Goal: Find contact information: Find contact information

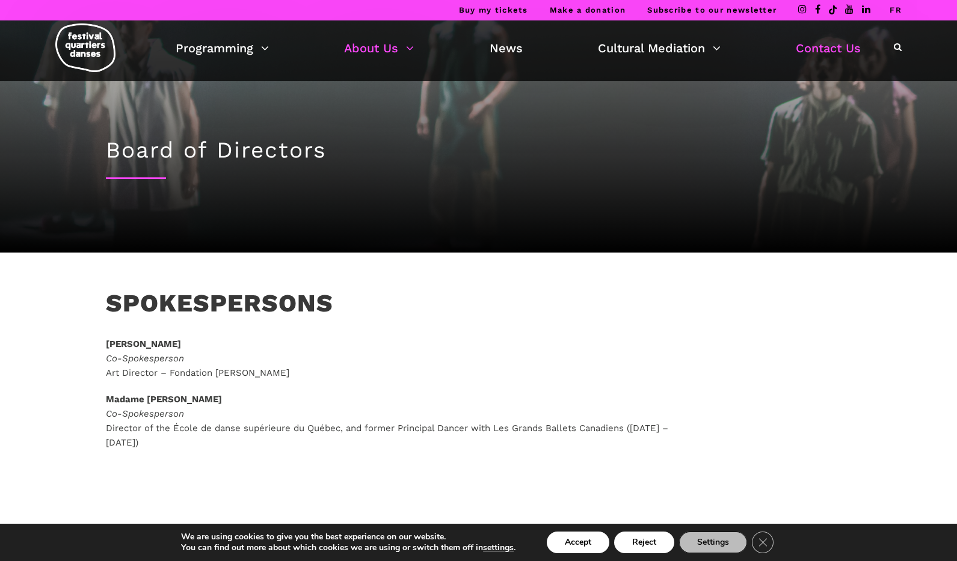
click at [822, 51] on link "Contact Us" at bounding box center [828, 48] width 65 height 20
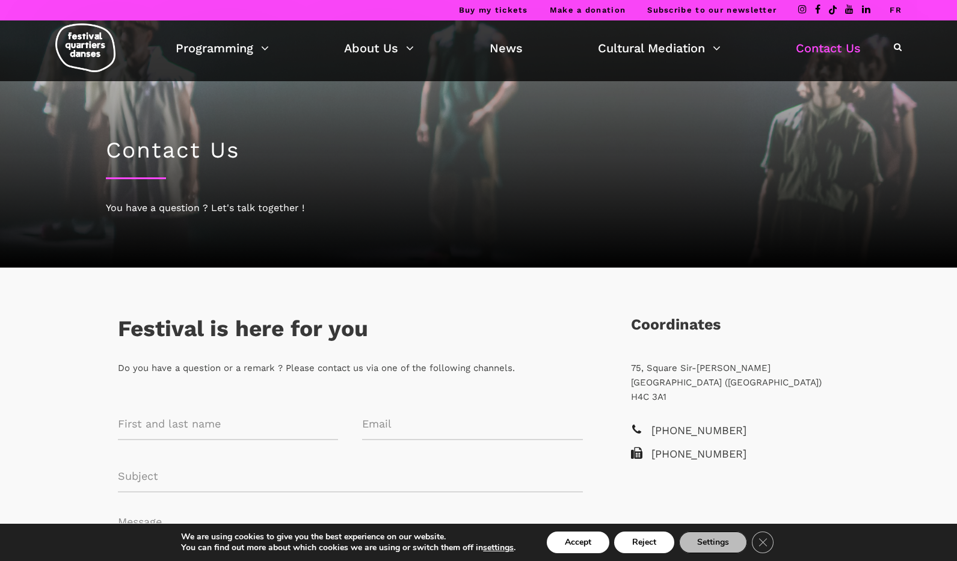
drag, startPoint x: 769, startPoint y: 414, endPoint x: 630, endPoint y: 366, distance: 147.6
click at [630, 366] on div "Coordinates 75, Square Sir-Georges-Étienne-Cartier Montréal (Québec) H4C 3A1 +1…" at bounding box center [735, 401] width 233 height 171
copy div "75, Square Sir-Georges-Étienne-Cartier Montréal (Québec) H4C 3A1 +1 514-751-2207"
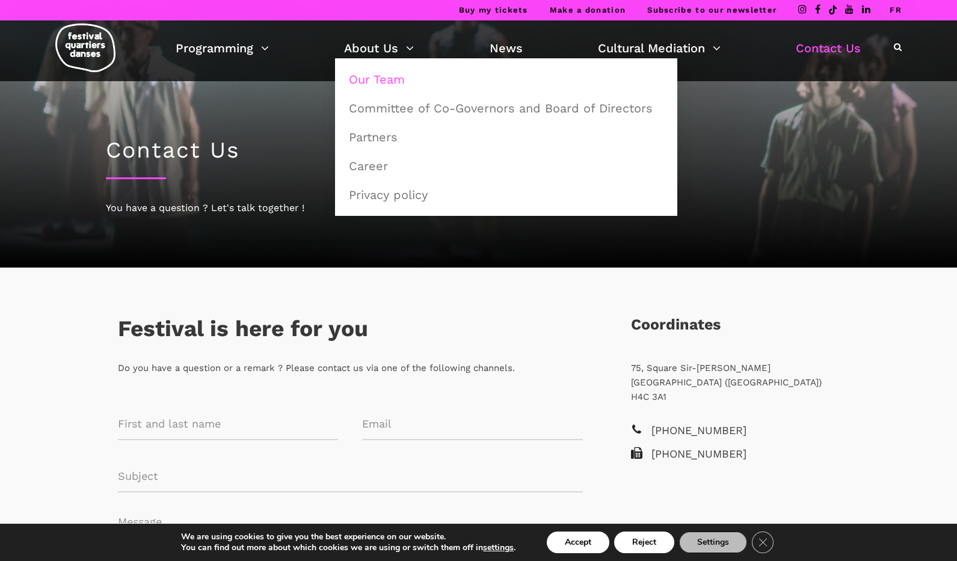
click at [381, 73] on link "Our Team" at bounding box center [506, 80] width 329 height 28
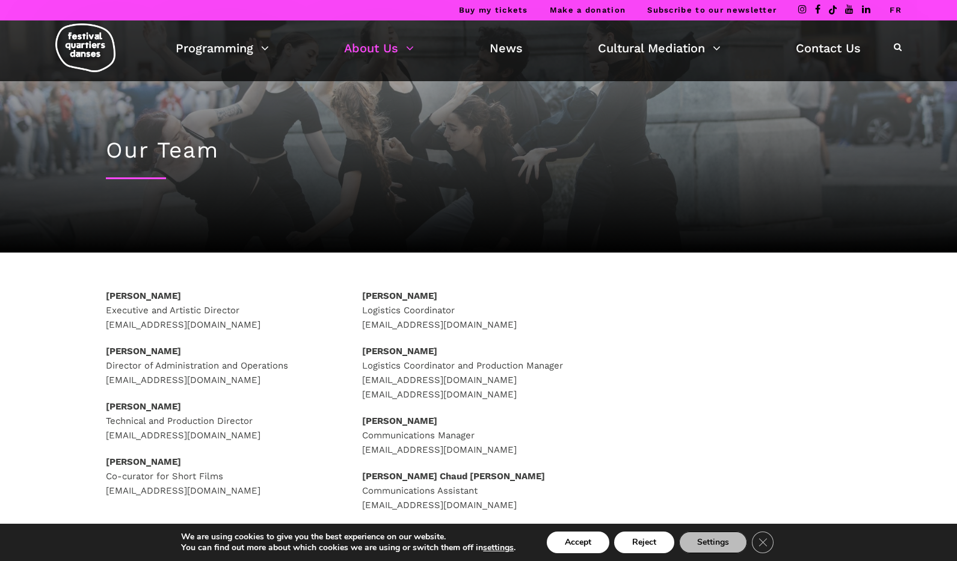
drag, startPoint x: 218, startPoint y: 296, endPoint x: 108, endPoint y: 298, distance: 110.7
click at [108, 298] on p "Rafik Hubert Sabbagh Executive and Artistic Director direction@quartiersdanses.…" at bounding box center [222, 310] width 233 height 43
drag, startPoint x: 252, startPoint y: 314, endPoint x: 105, endPoint y: 298, distance: 147.6
click at [106, 298] on p "Rafik Hubert Sabbagh Executive and Artistic Director direction@quartiersdanses.…" at bounding box center [222, 310] width 233 height 43
copy p "Rafik Hubert Sabbagh Executive and Artistic Director"
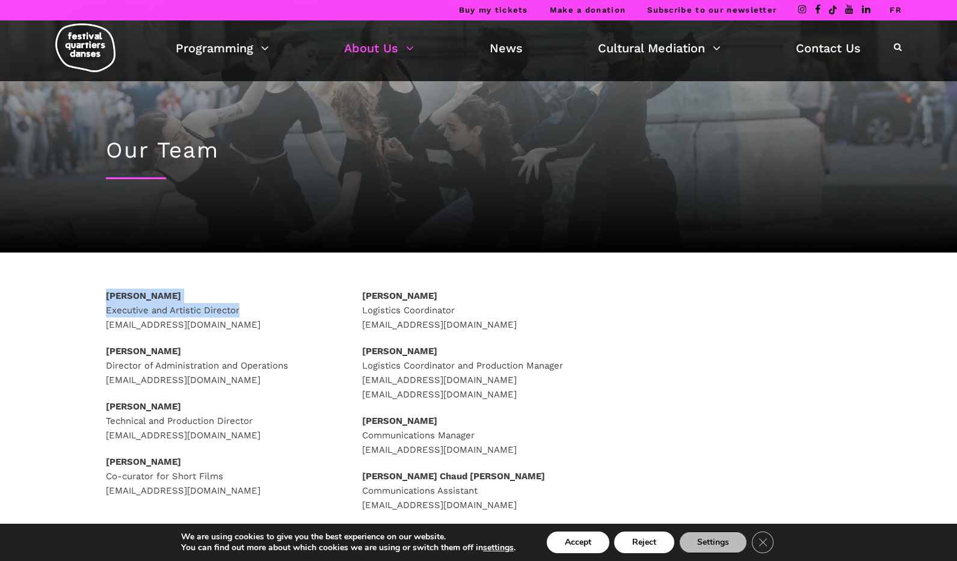
click at [75, 48] on img at bounding box center [85, 47] width 60 height 49
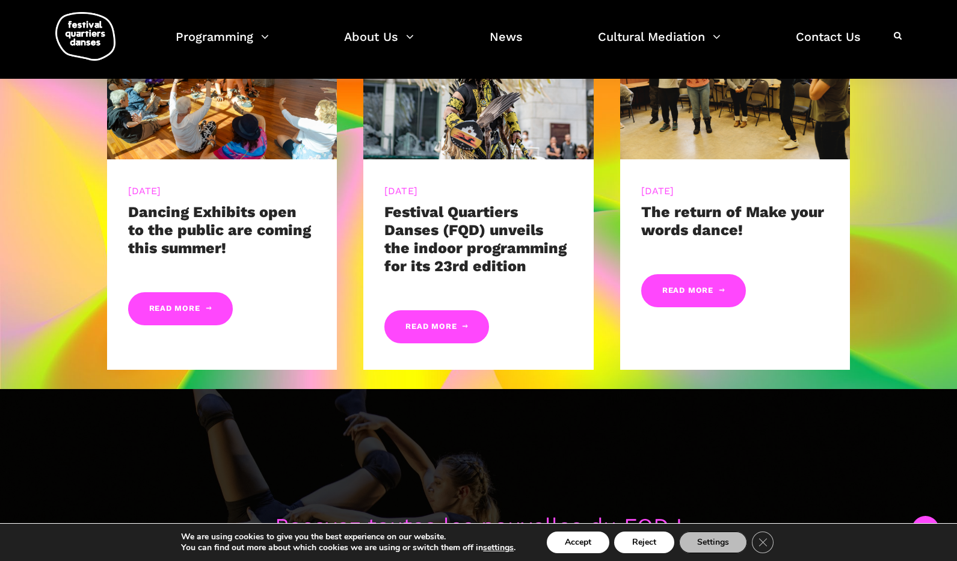
scroll to position [673, 0]
